Goal: Task Accomplishment & Management: Complete application form

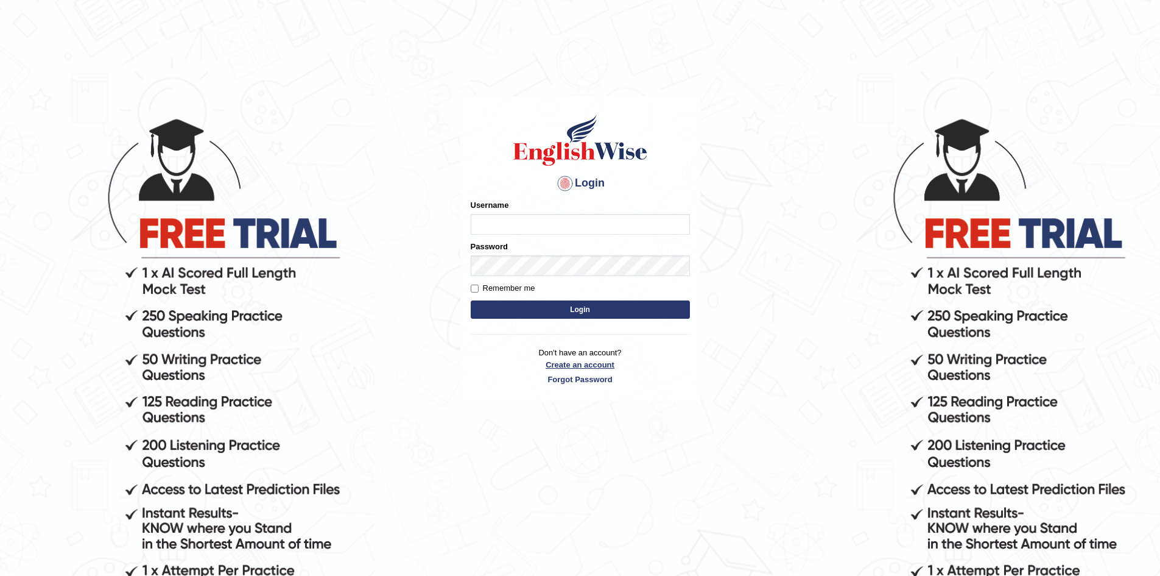
click at [590, 363] on link "Create an account" at bounding box center [580, 365] width 219 height 12
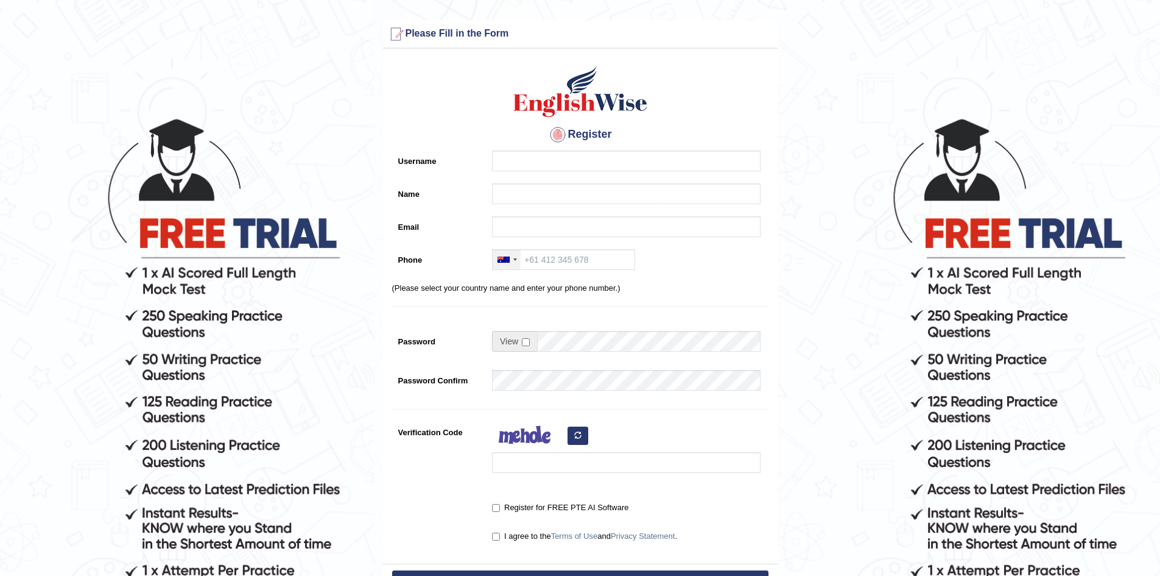
click at [517, 260] on div at bounding box center [507, 259] width 28 height 19
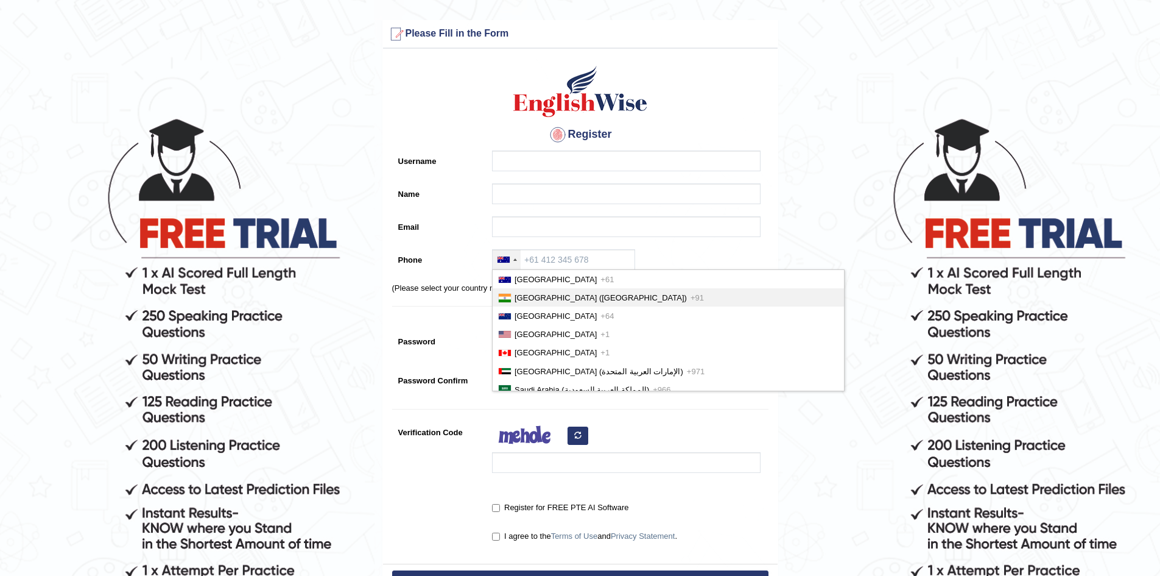
click at [549, 294] on span "India (भारत)" at bounding box center [601, 297] width 172 height 9
type input "+91"
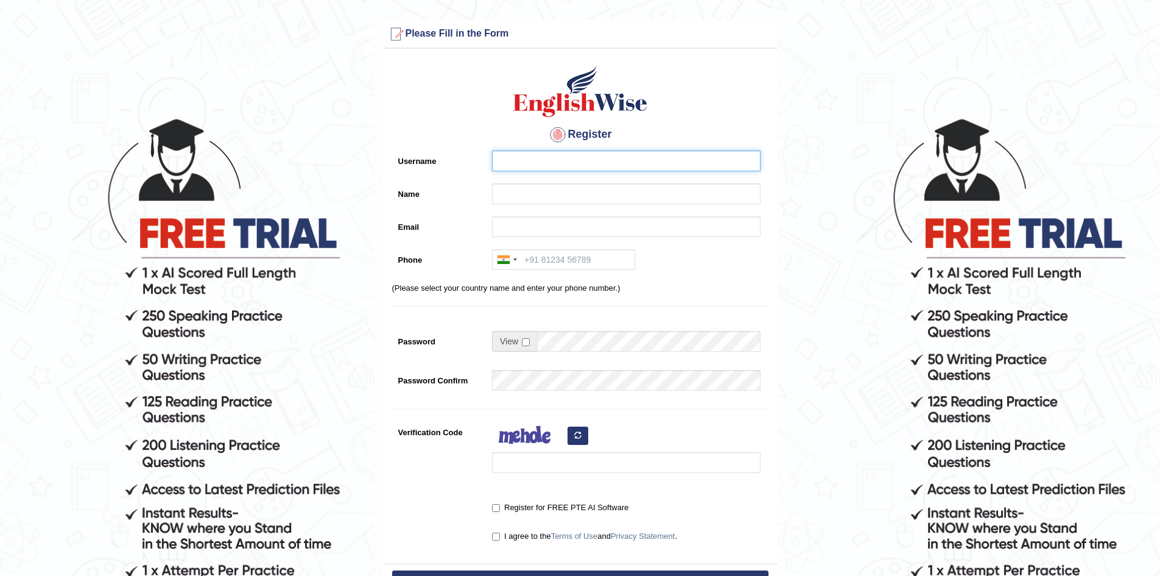
click at [538, 165] on input "Username" at bounding box center [626, 160] width 269 height 21
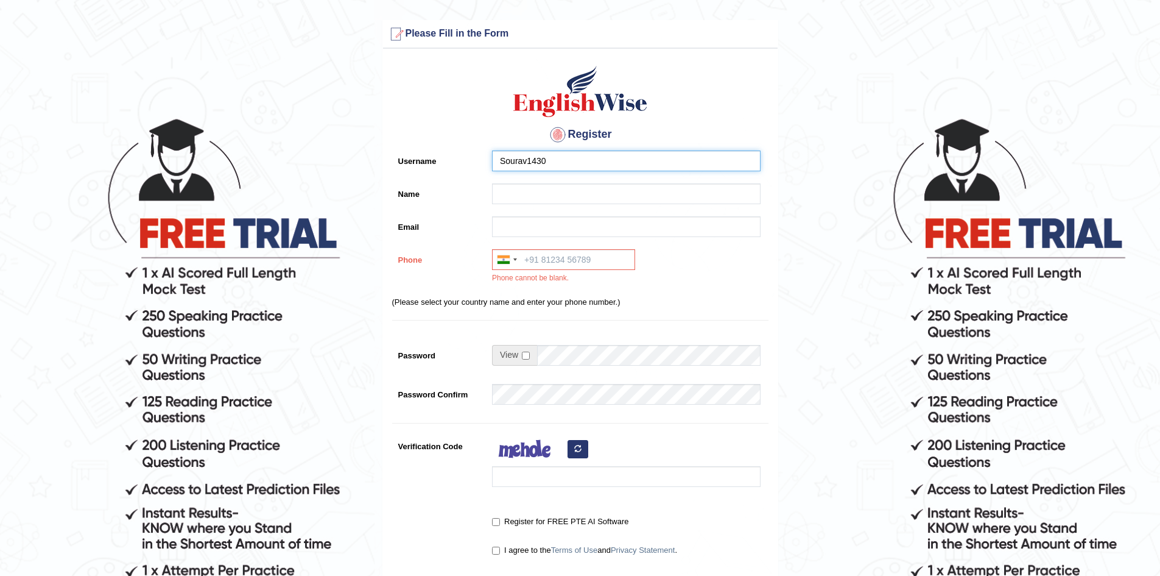
type input "Sourav1430"
type input "[PERSON_NAME]"
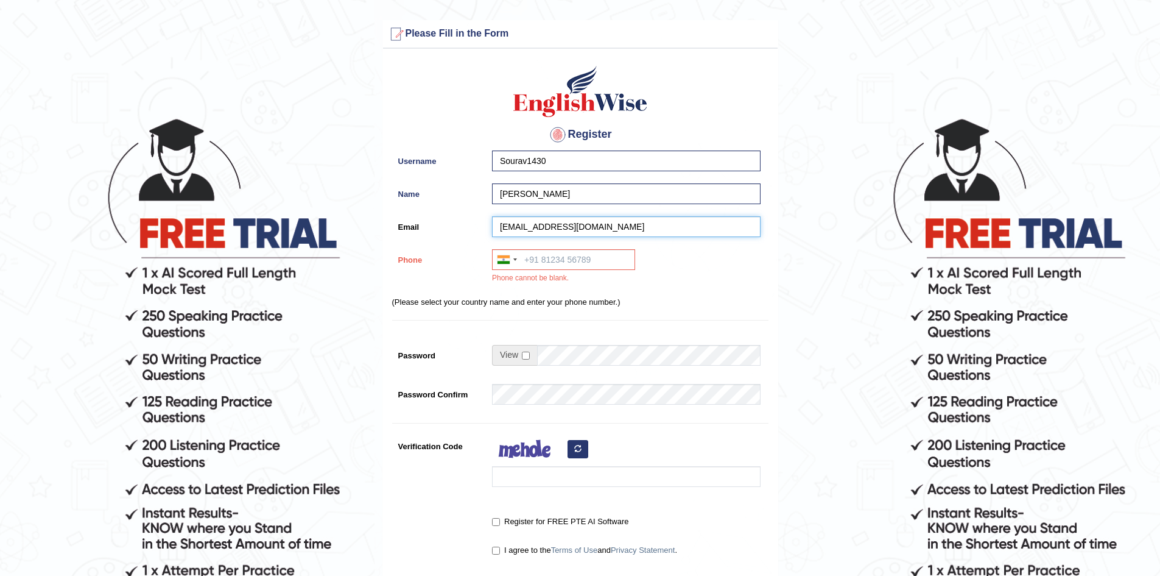
type input "sourav123chanda@gmail.com"
click at [595, 261] on input "Phone" at bounding box center [563, 259] width 143 height 21
type input "8553414458"
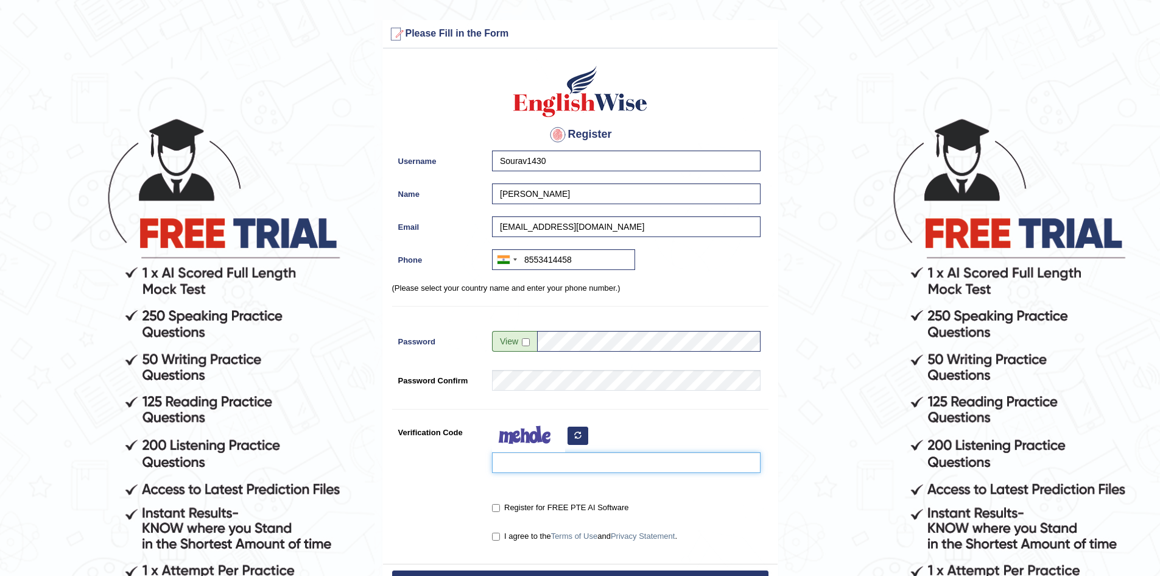
click at [533, 471] on input "Verification Code" at bounding box center [626, 462] width 269 height 21
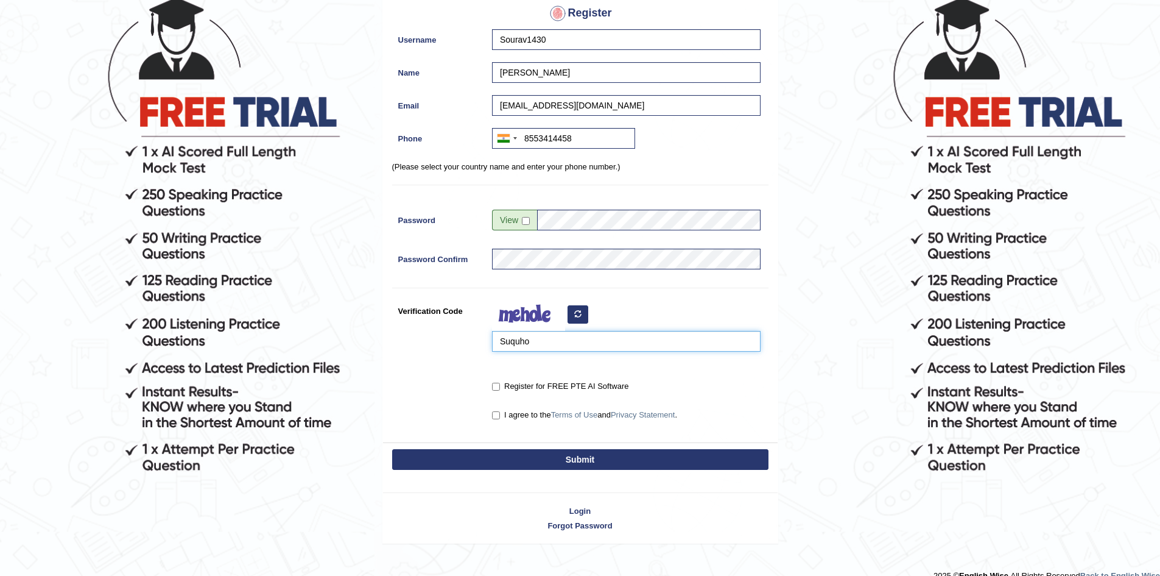
scroll to position [122, 0]
type input "Suquho"
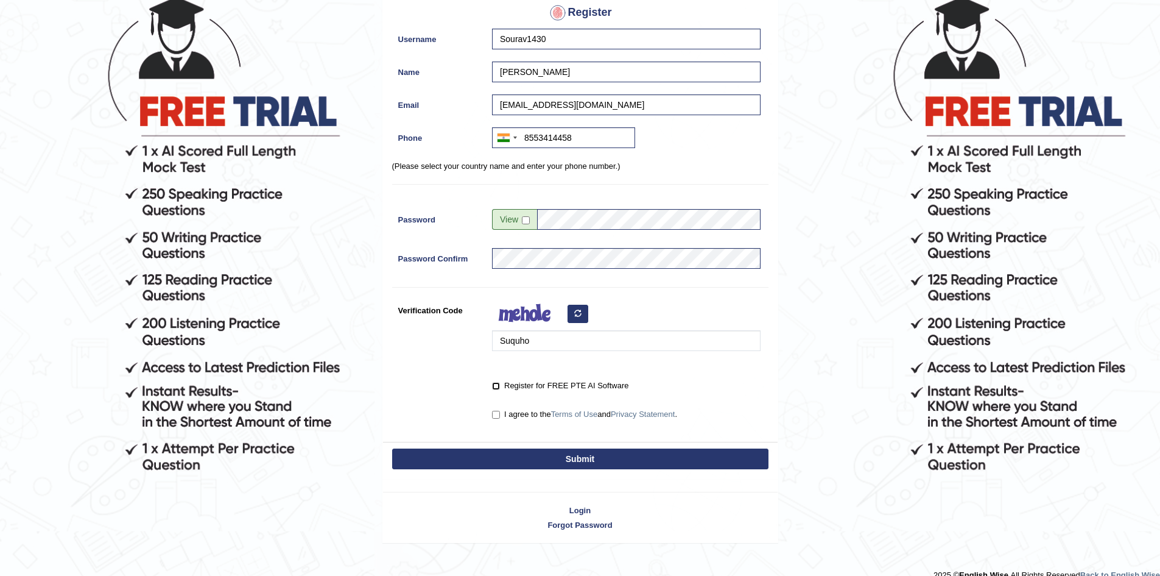
click at [498, 387] on input "Register for FREE PTE AI Software" at bounding box center [496, 386] width 8 height 8
checkbox input "true"
click at [499, 414] on input "I agree to the Terms of Use and Privacy Statement ." at bounding box center [496, 414] width 8 height 8
checkbox input "true"
click at [506, 465] on button "Submit" at bounding box center [580, 458] width 376 height 21
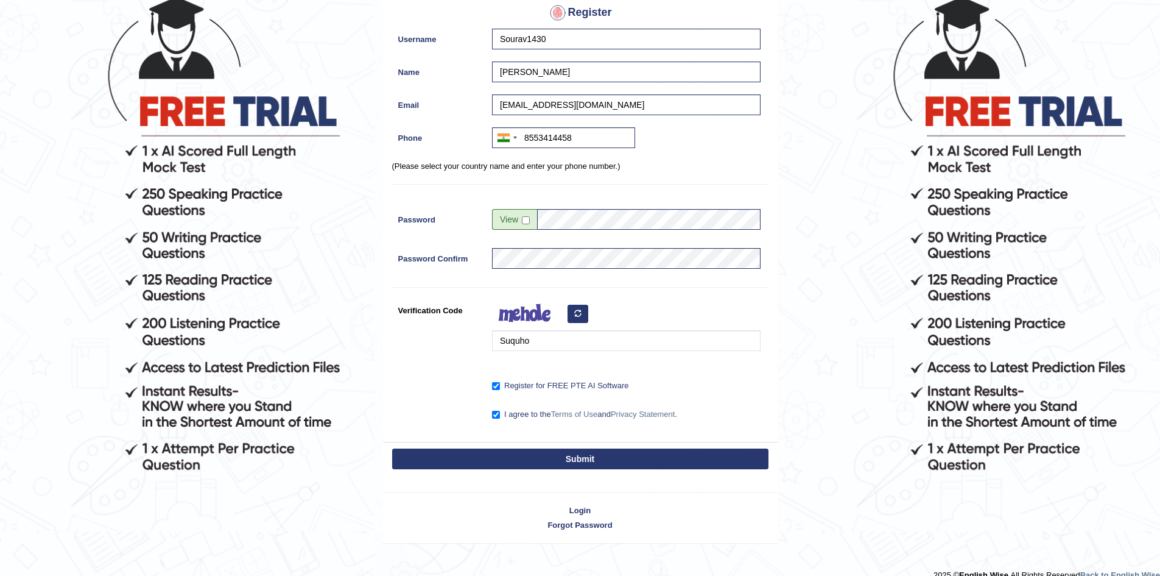
type input "+918553414458"
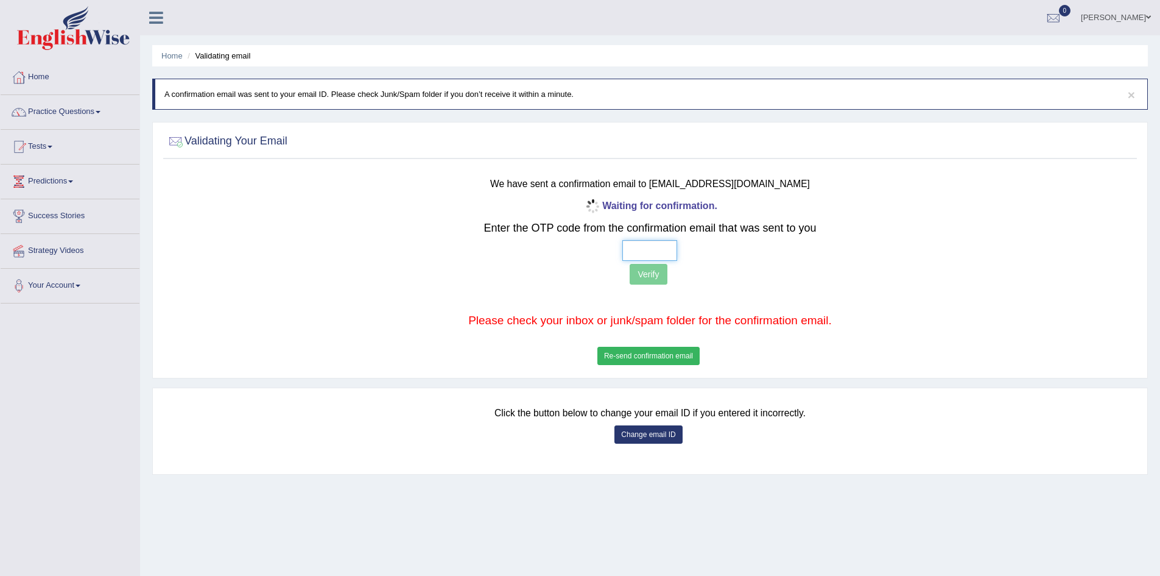
click at [662, 258] on input "text" at bounding box center [649, 250] width 55 height 21
type input "5 2 0 8"
click at [653, 269] on button "Verify" at bounding box center [648, 274] width 37 height 21
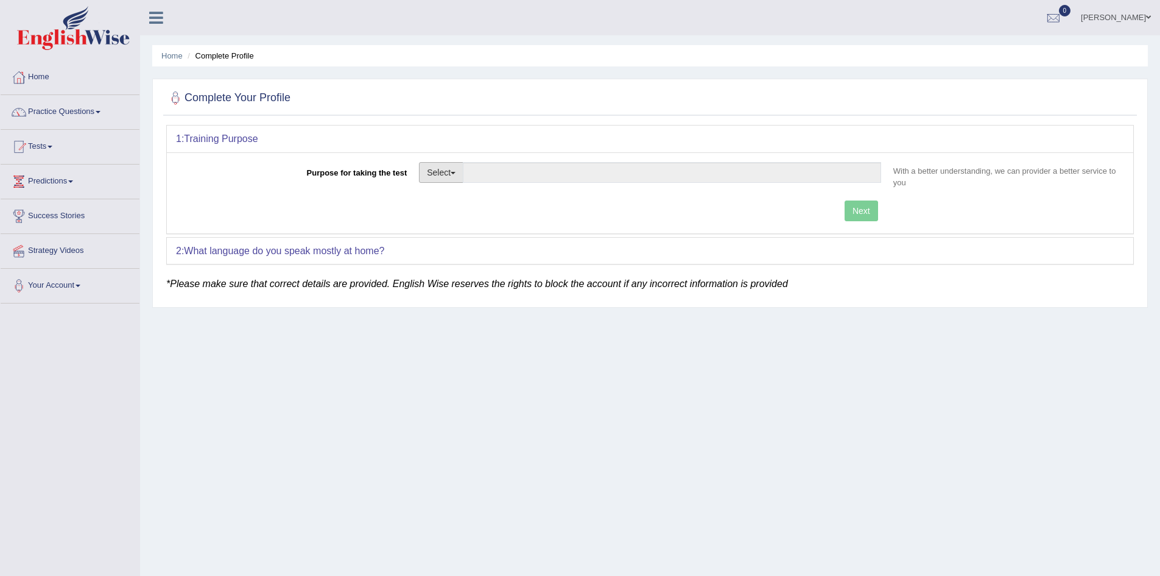
click at [456, 171] on button "Select" at bounding box center [441, 172] width 44 height 21
click at [477, 245] on link "Other" at bounding box center [474, 246] width 108 height 16
click at [583, 171] on input "Purpose for taking the test" at bounding box center [672, 172] width 418 height 21
click at [55, 107] on link "Practice Questions" at bounding box center [70, 110] width 139 height 30
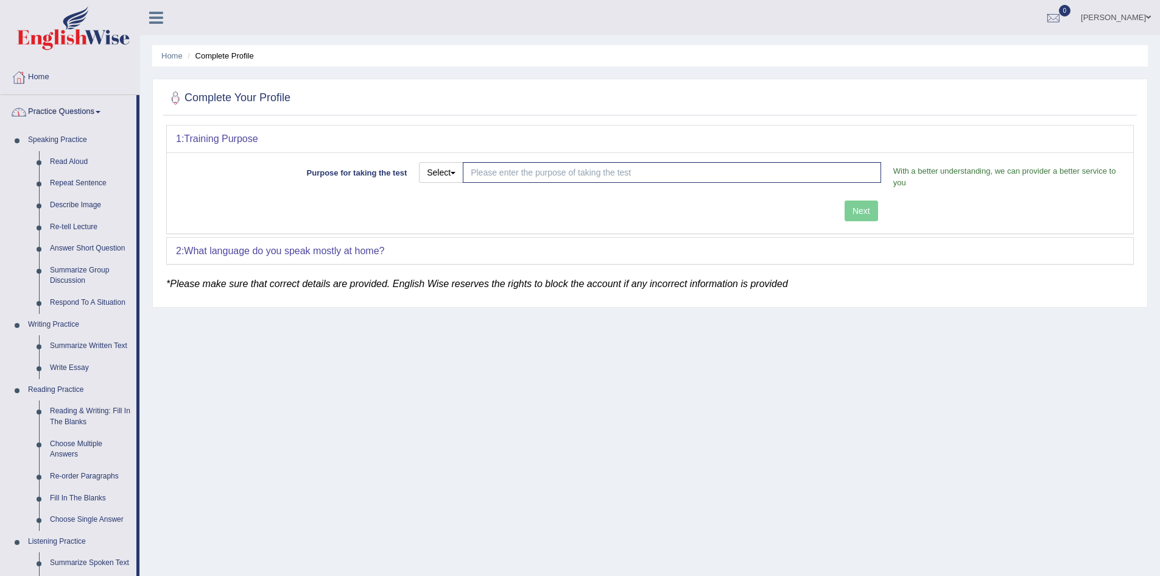
click at [97, 110] on link "Practice Questions" at bounding box center [69, 110] width 136 height 30
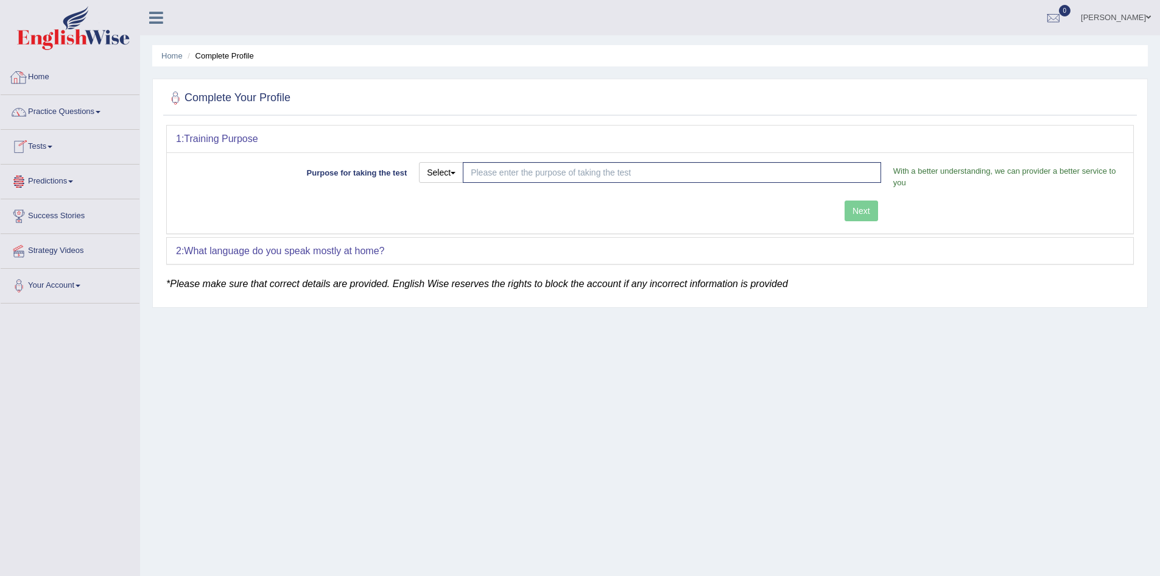
click at [48, 73] on link "Home" at bounding box center [70, 75] width 139 height 30
click at [571, 170] on input "Purpose for taking the test" at bounding box center [672, 172] width 418 height 21
click at [448, 174] on button "Select" at bounding box center [441, 172] width 44 height 21
click at [454, 247] on link "Other" at bounding box center [474, 246] width 108 height 16
click at [525, 167] on input "Purpose for taking the test" at bounding box center [672, 172] width 418 height 21
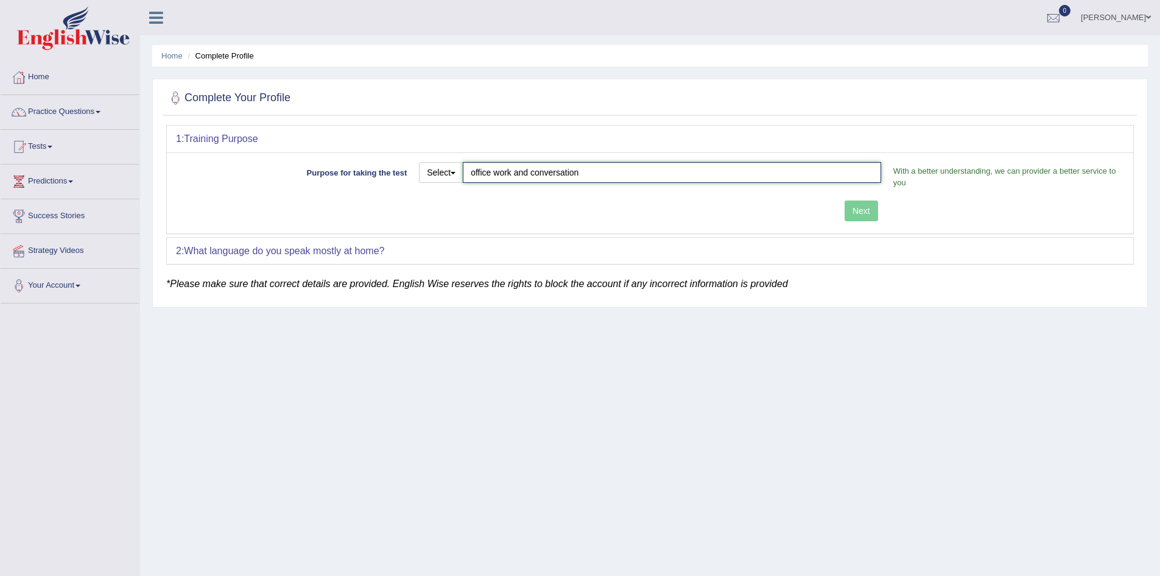
type input "office work and conversation"
click at [867, 213] on div "Next" at bounding box center [531, 212] width 711 height 24
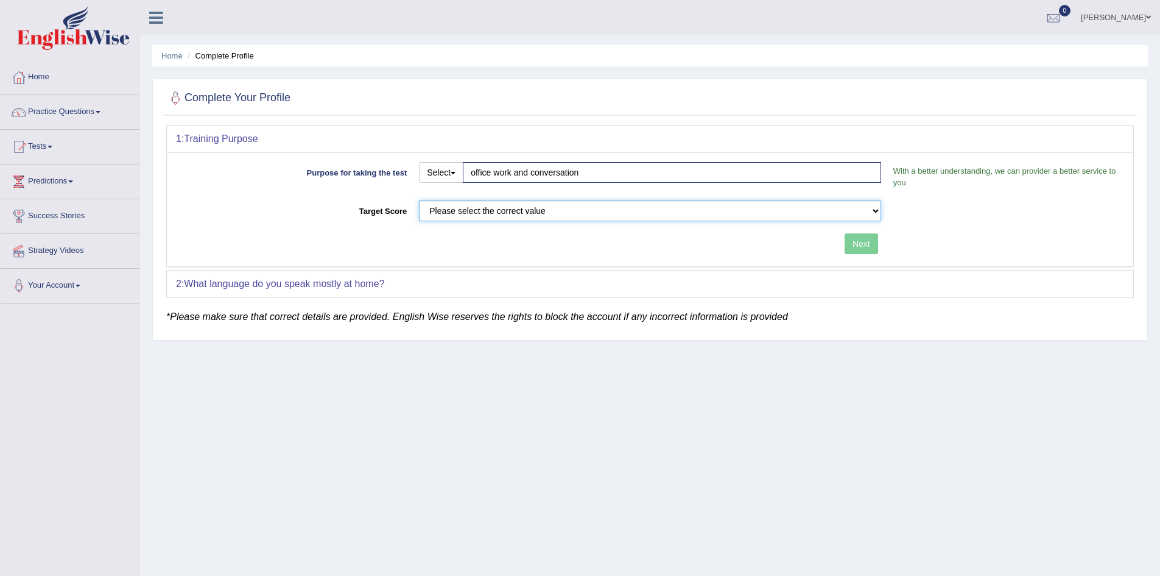
click at [859, 211] on select "Please select the correct value 50 (6 bands) 58 (6.5 bands) 65 (7 bands) 79 (8 …" at bounding box center [650, 210] width 462 height 21
select select "79"
click at [419, 200] on select "Please select the correct value 50 (6 bands) 58 (6.5 bands) 65 (7 bands) 79 (8 …" at bounding box center [650, 210] width 462 height 21
click at [870, 247] on button "Next" at bounding box center [861, 243] width 33 height 21
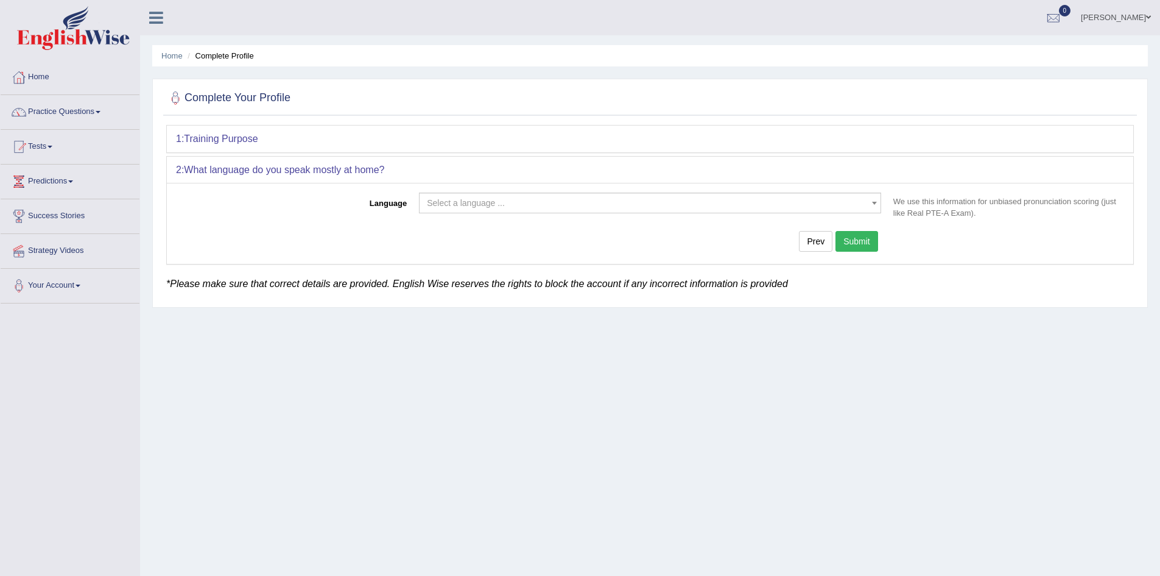
click at [705, 205] on span "Select a language ..." at bounding box center [646, 203] width 439 height 12
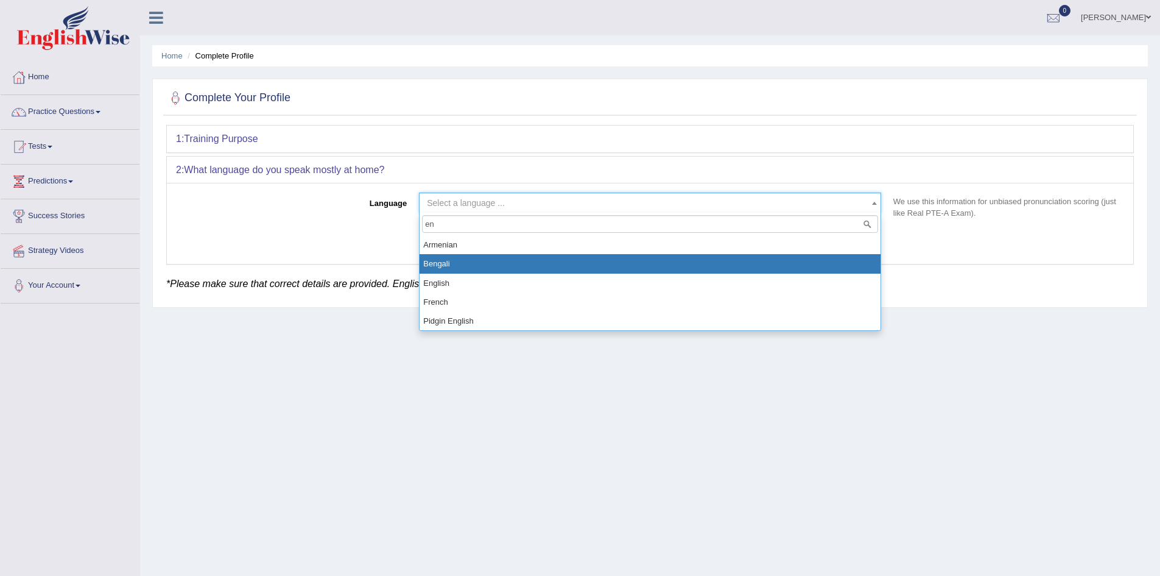
type input "en"
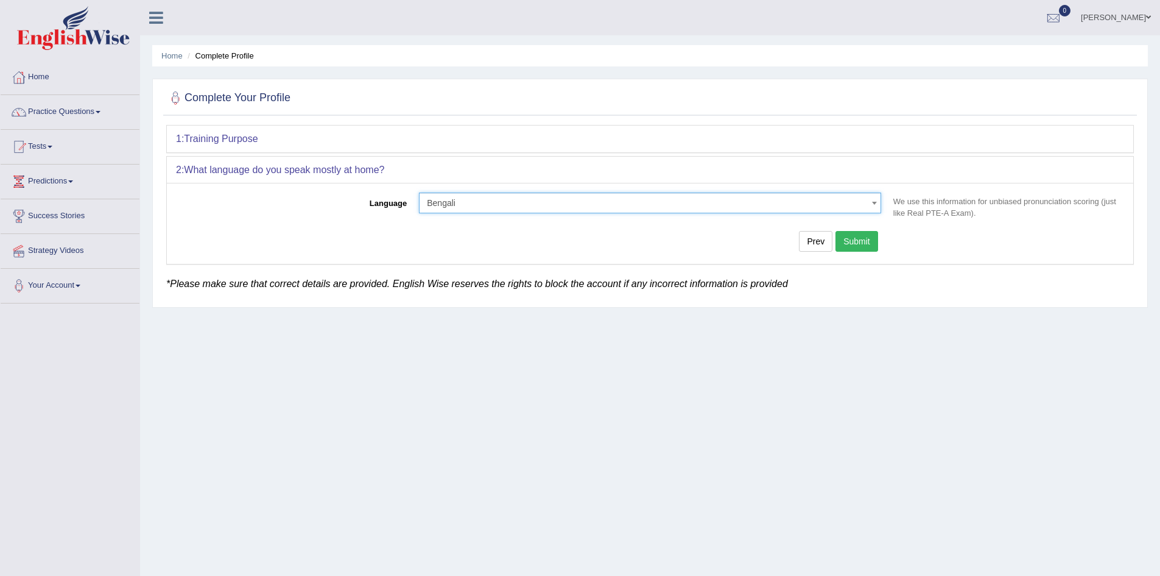
select select "Bengali"
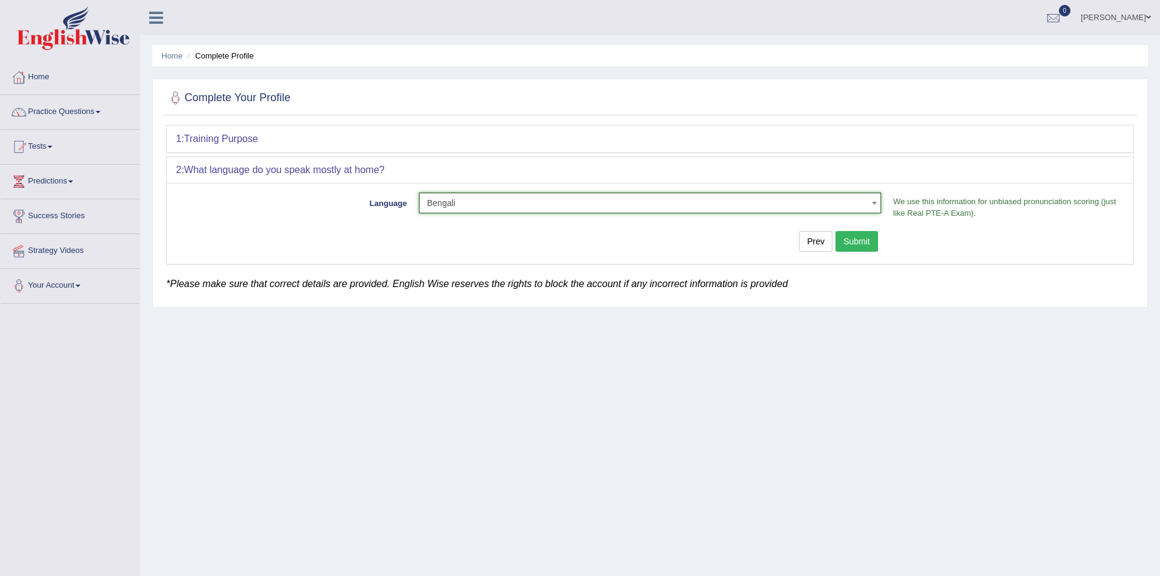
click at [859, 239] on button "Submit" at bounding box center [857, 241] width 43 height 21
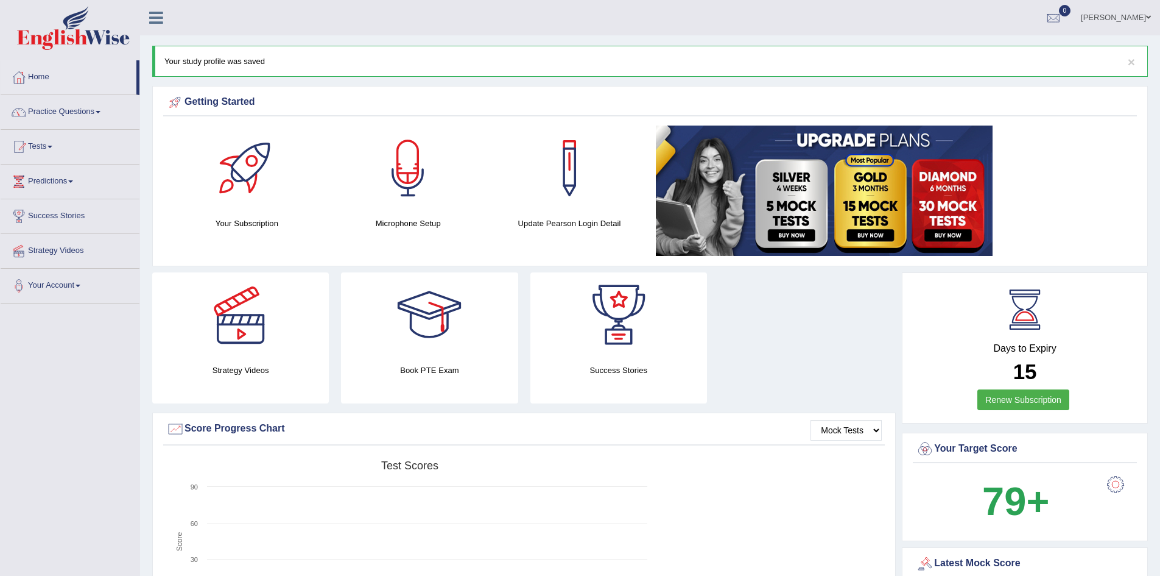
click at [245, 350] on div at bounding box center [240, 314] width 85 height 85
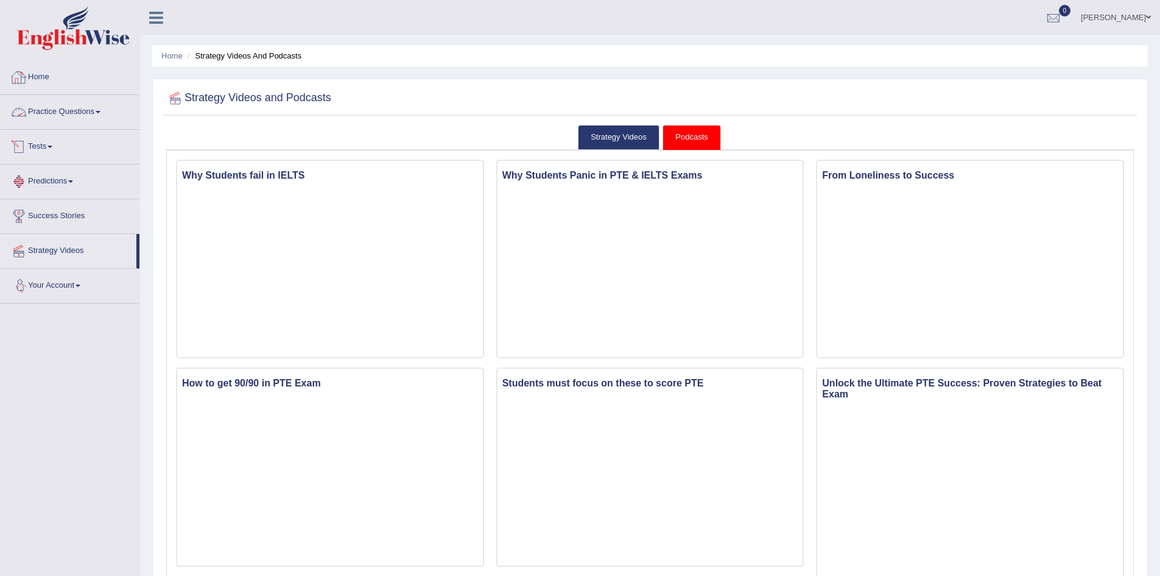
click at [61, 152] on link "Tests" at bounding box center [70, 145] width 139 height 30
click at [99, 111] on link "Practice Questions" at bounding box center [70, 110] width 139 height 30
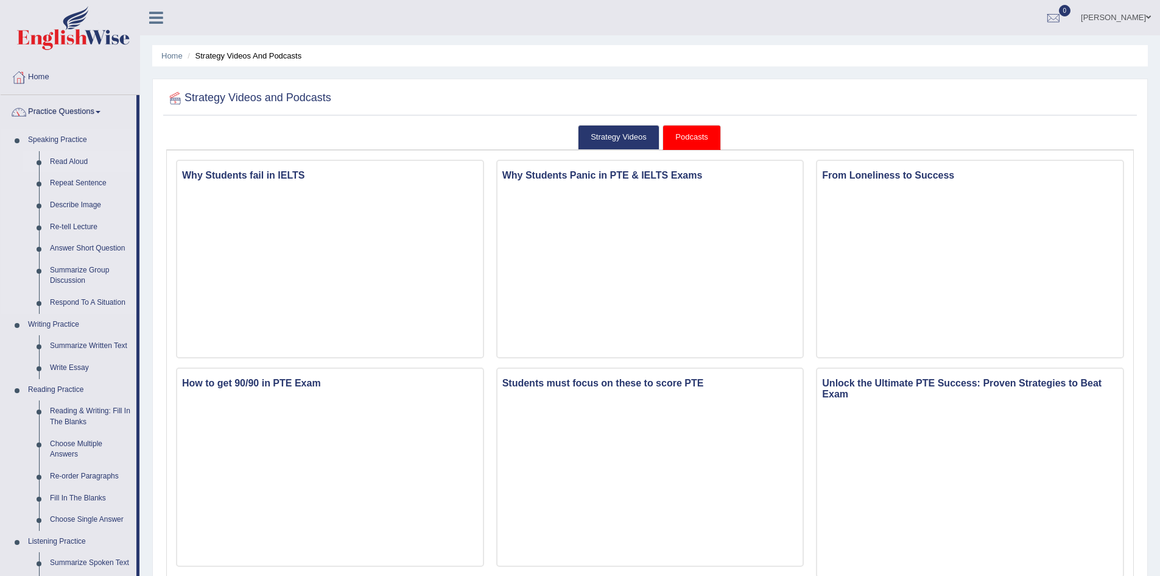
click at [88, 164] on link "Read Aloud" at bounding box center [90, 162] width 92 height 22
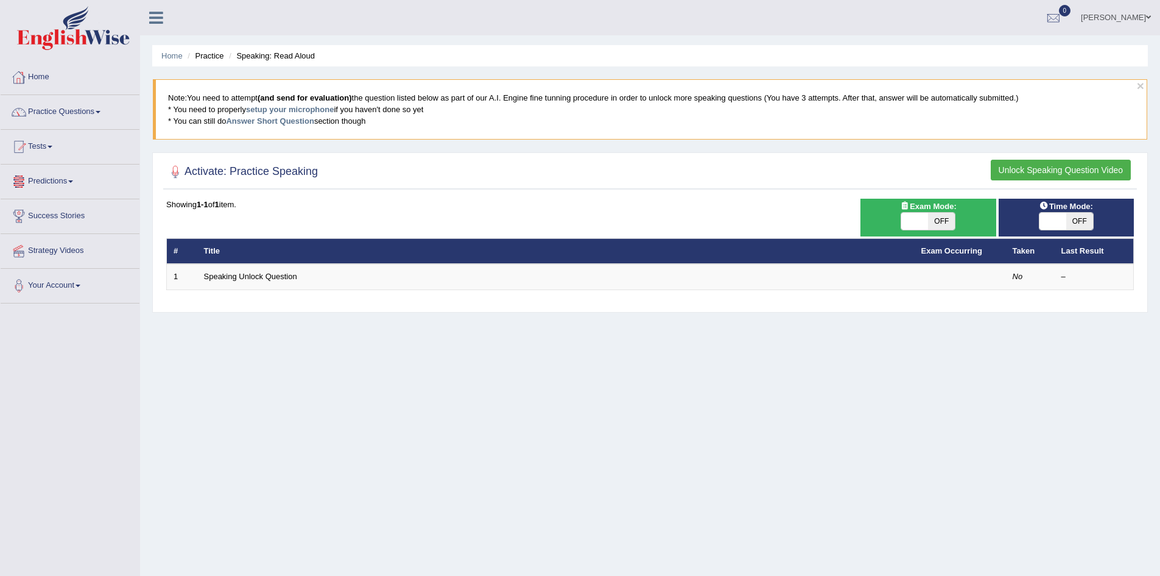
click at [82, 185] on link "Predictions" at bounding box center [70, 179] width 139 height 30
click at [87, 240] on link "Success Stories" at bounding box center [70, 236] width 139 height 30
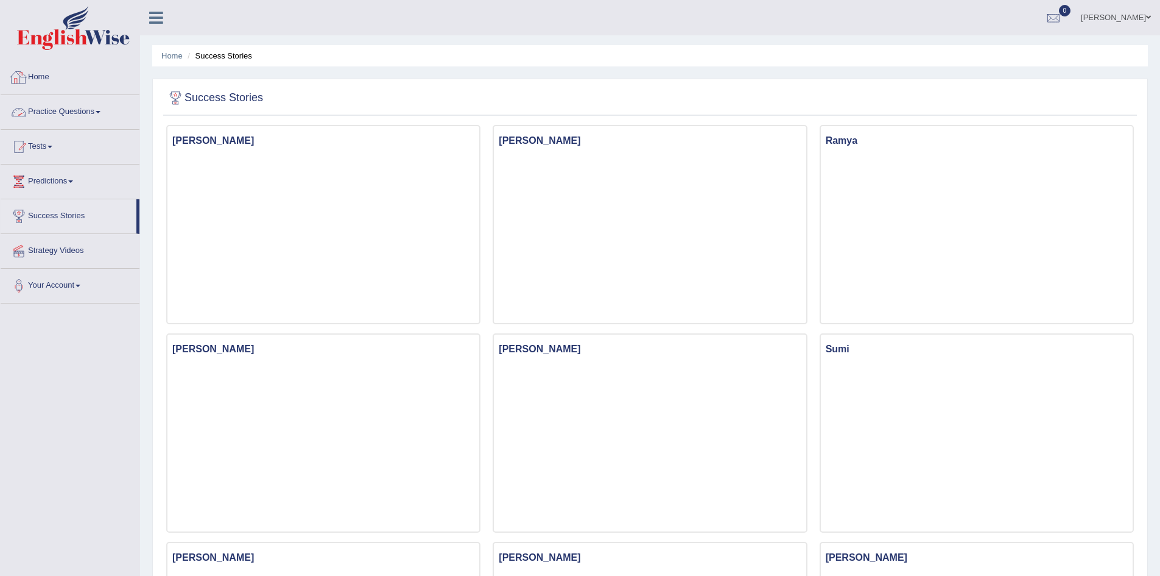
click at [19, 74] on div at bounding box center [19, 77] width 18 height 18
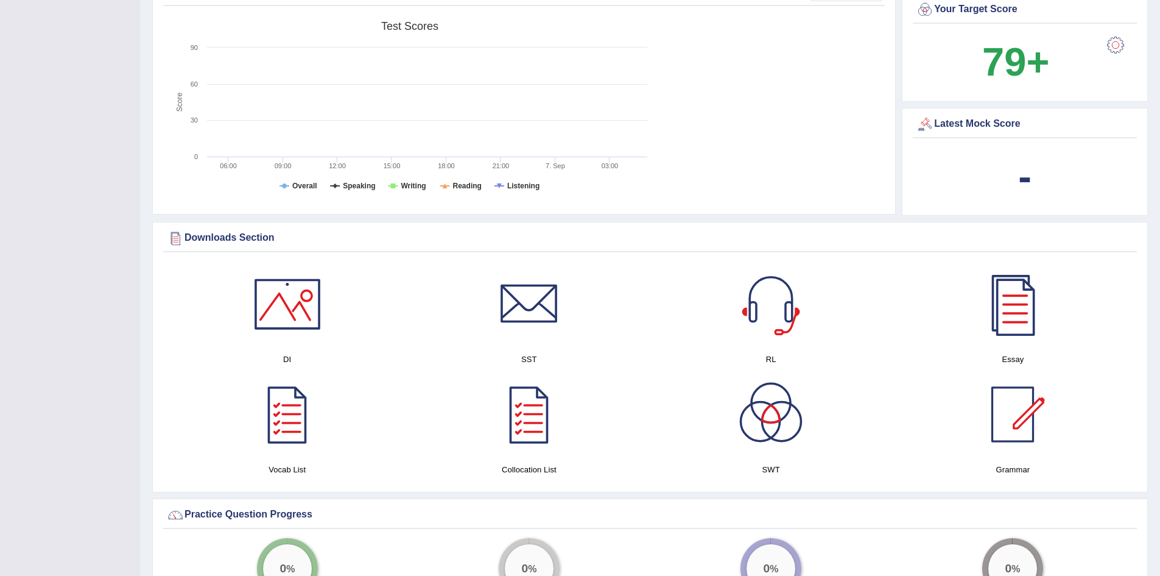
scroll to position [426, 0]
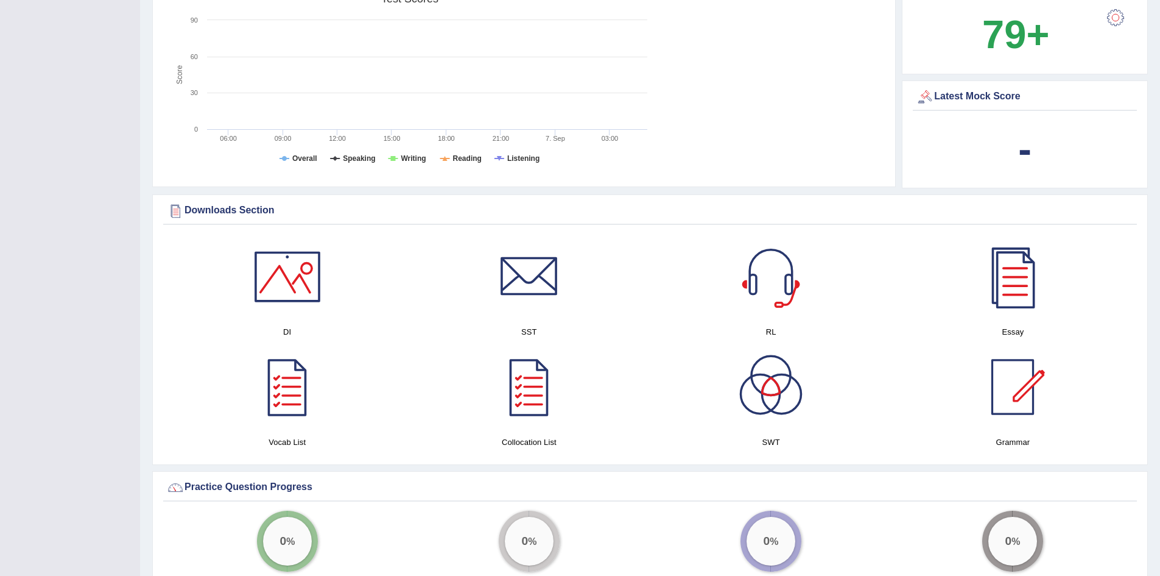
click at [285, 266] on div at bounding box center [287, 276] width 85 height 85
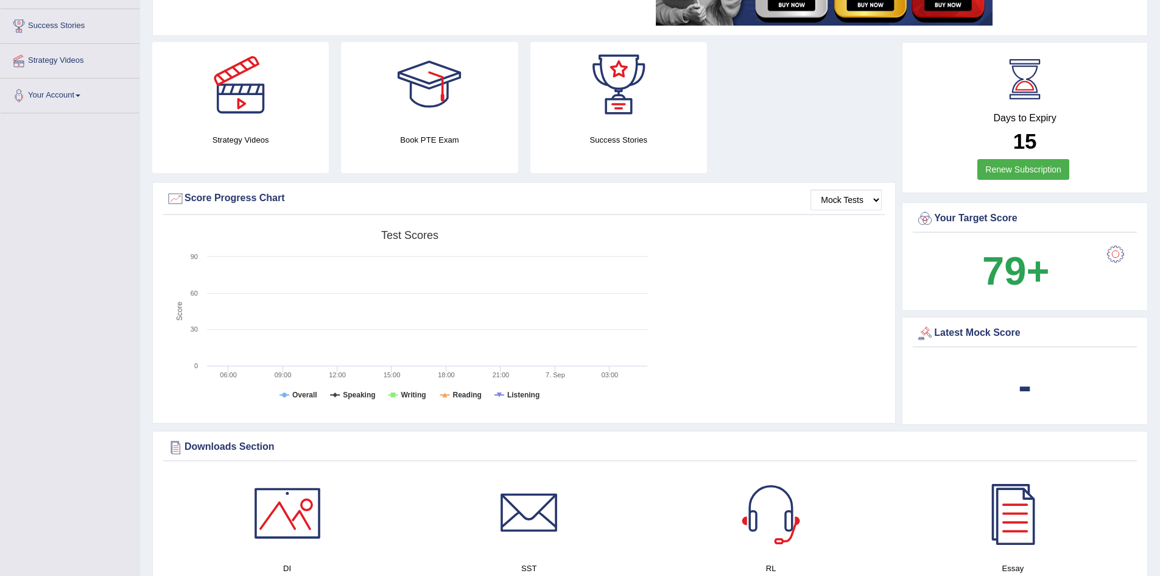
scroll to position [0, 0]
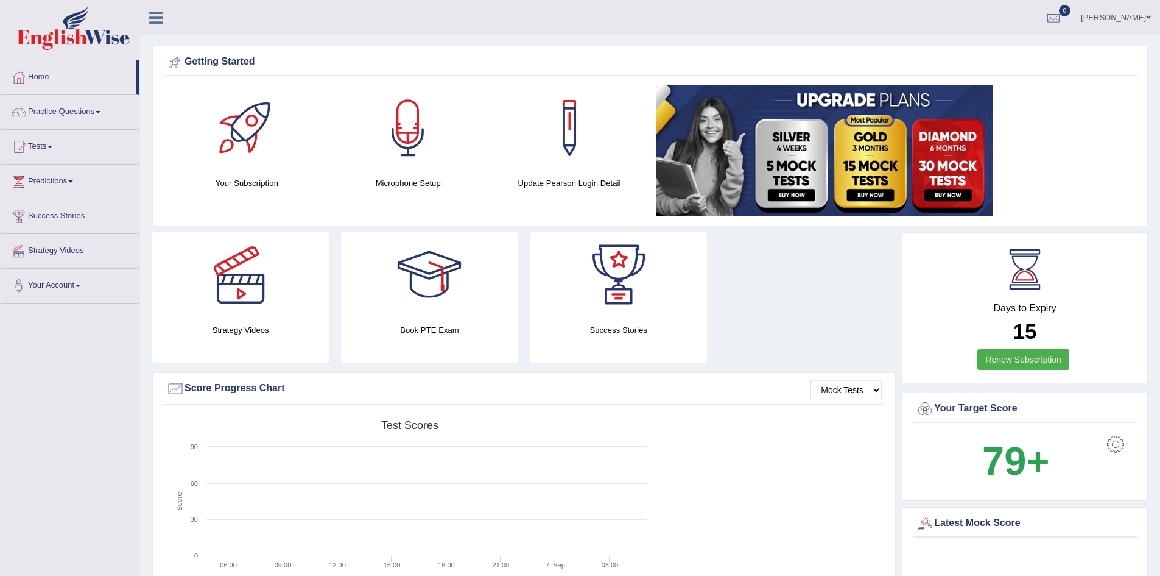
click at [1146, 16] on span at bounding box center [1148, 17] width 5 height 8
click at [1072, 146] on link "Log out" at bounding box center [1093, 146] width 132 height 28
